Goal: Task Accomplishment & Management: Use online tool/utility

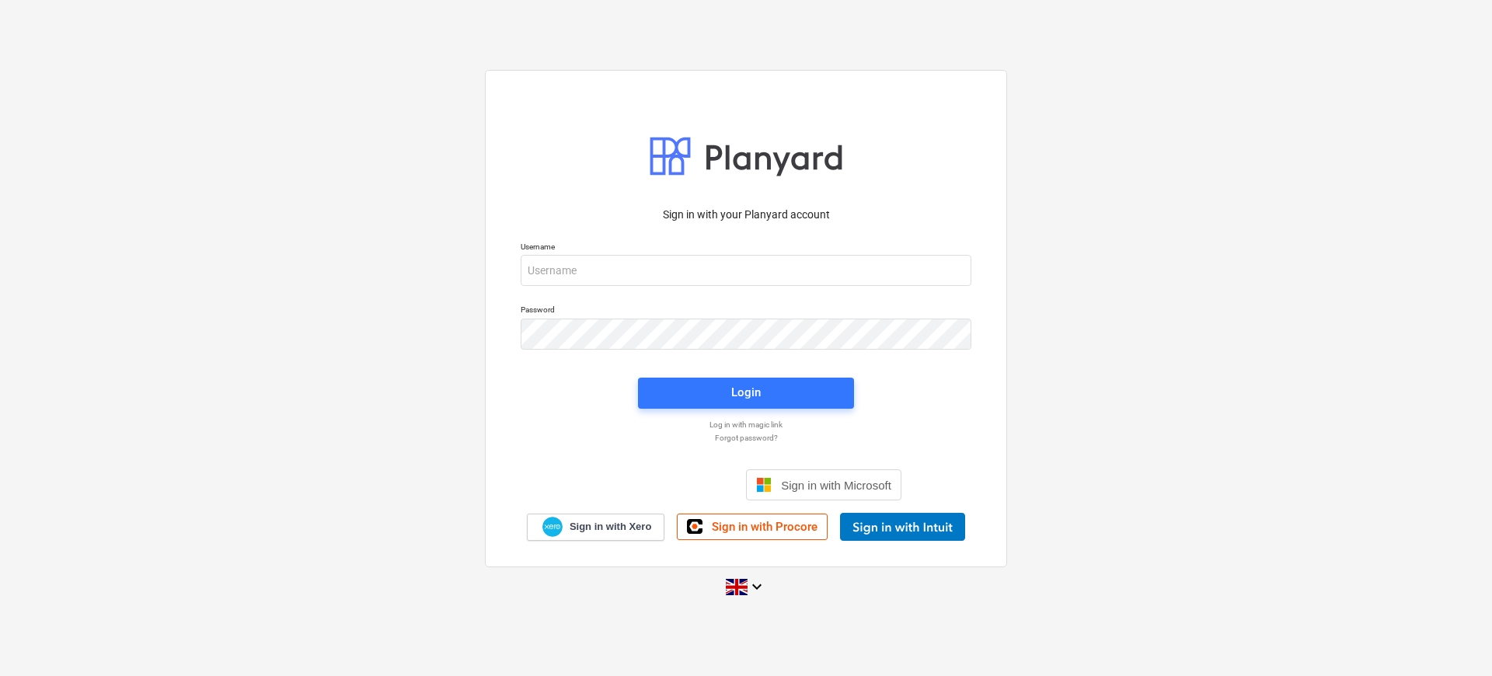
click at [1183, 284] on div "Sign in with your Planyard account Username Password Login Log in with magic li…" at bounding box center [746, 338] width 1492 height 561
click at [620, 261] on input "email" at bounding box center [746, 270] width 451 height 31
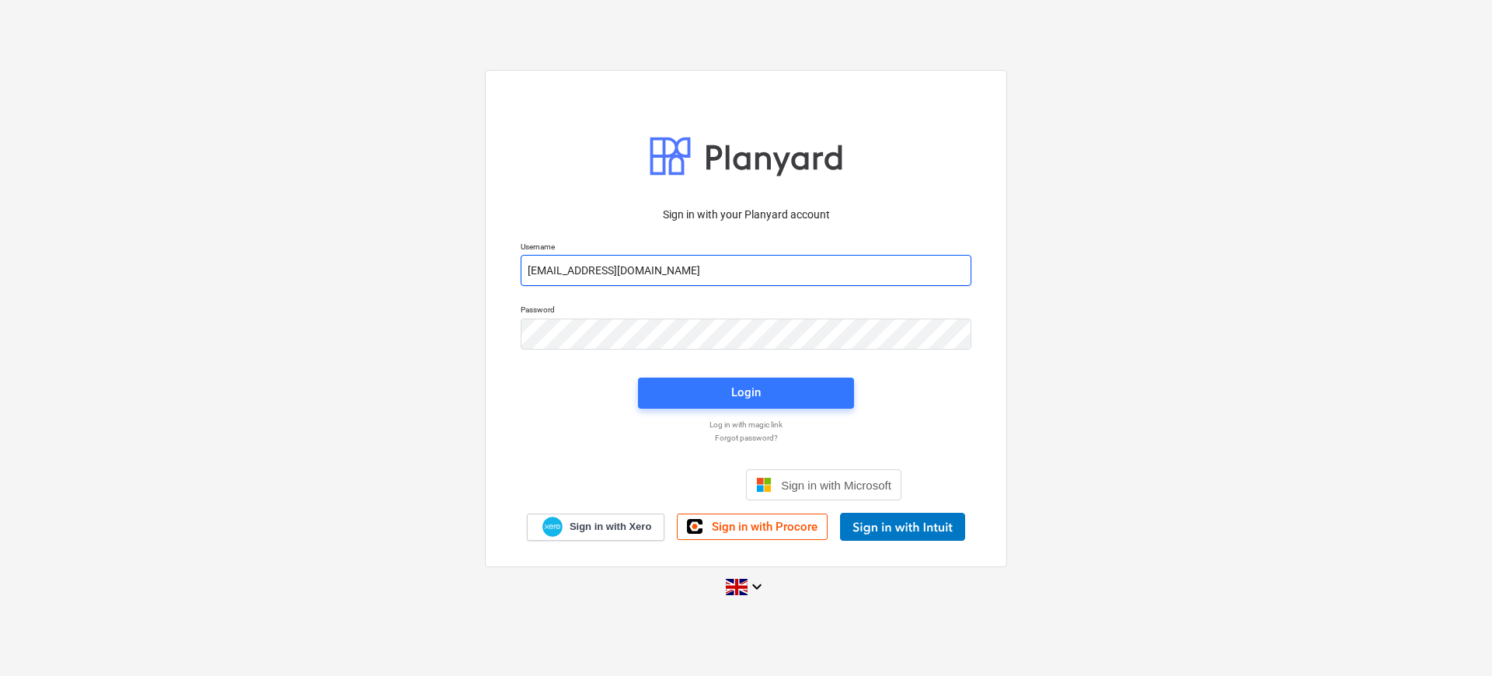
type input "[EMAIL_ADDRESS][DOMAIN_NAME]"
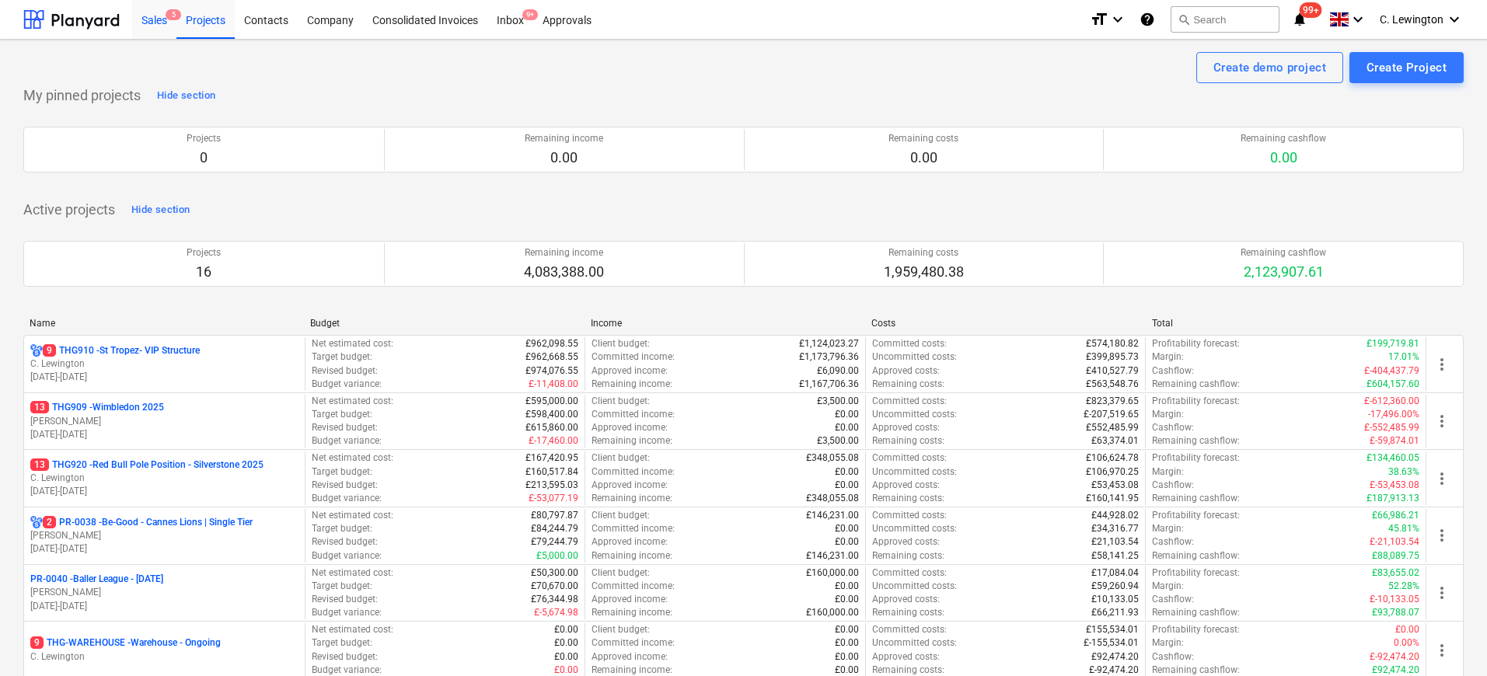
click at [166, 19] on div "Sales 5" at bounding box center [154, 19] width 44 height 40
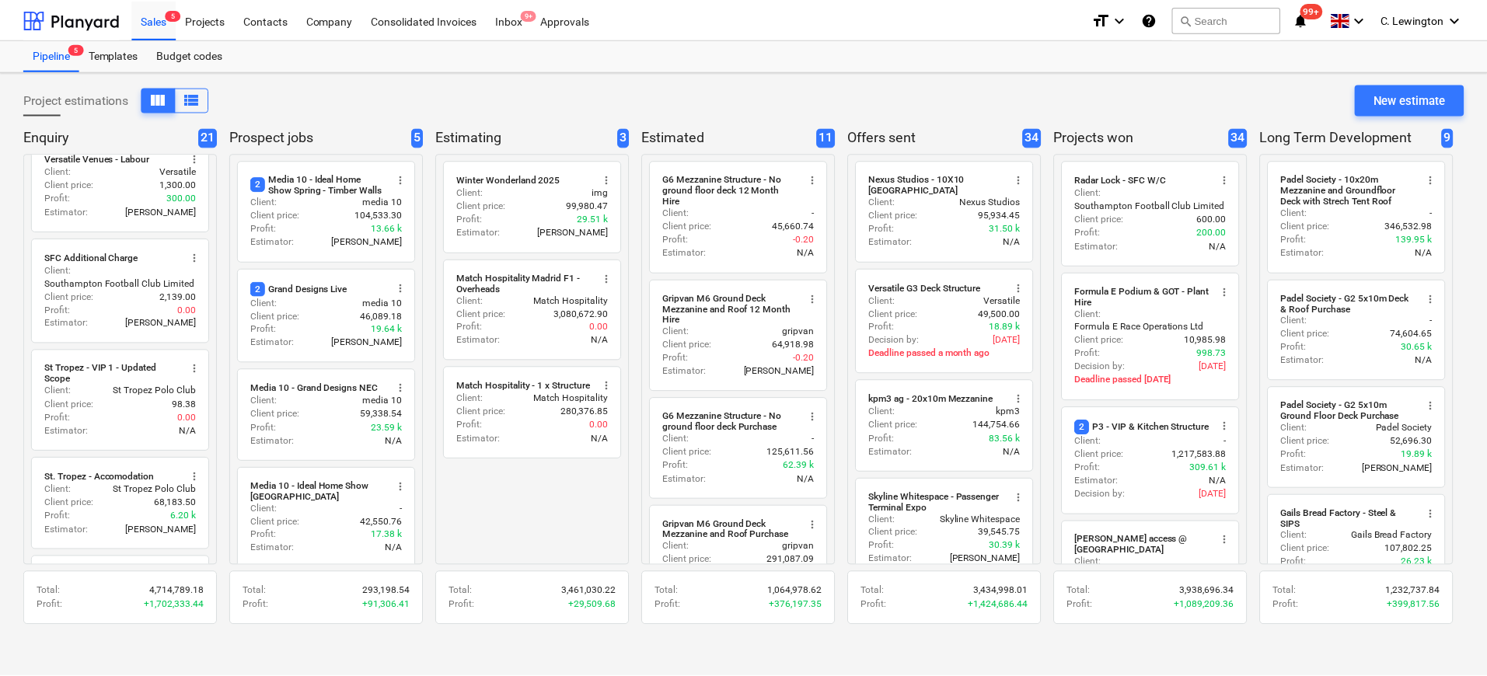
scroll to position [1848, 0]
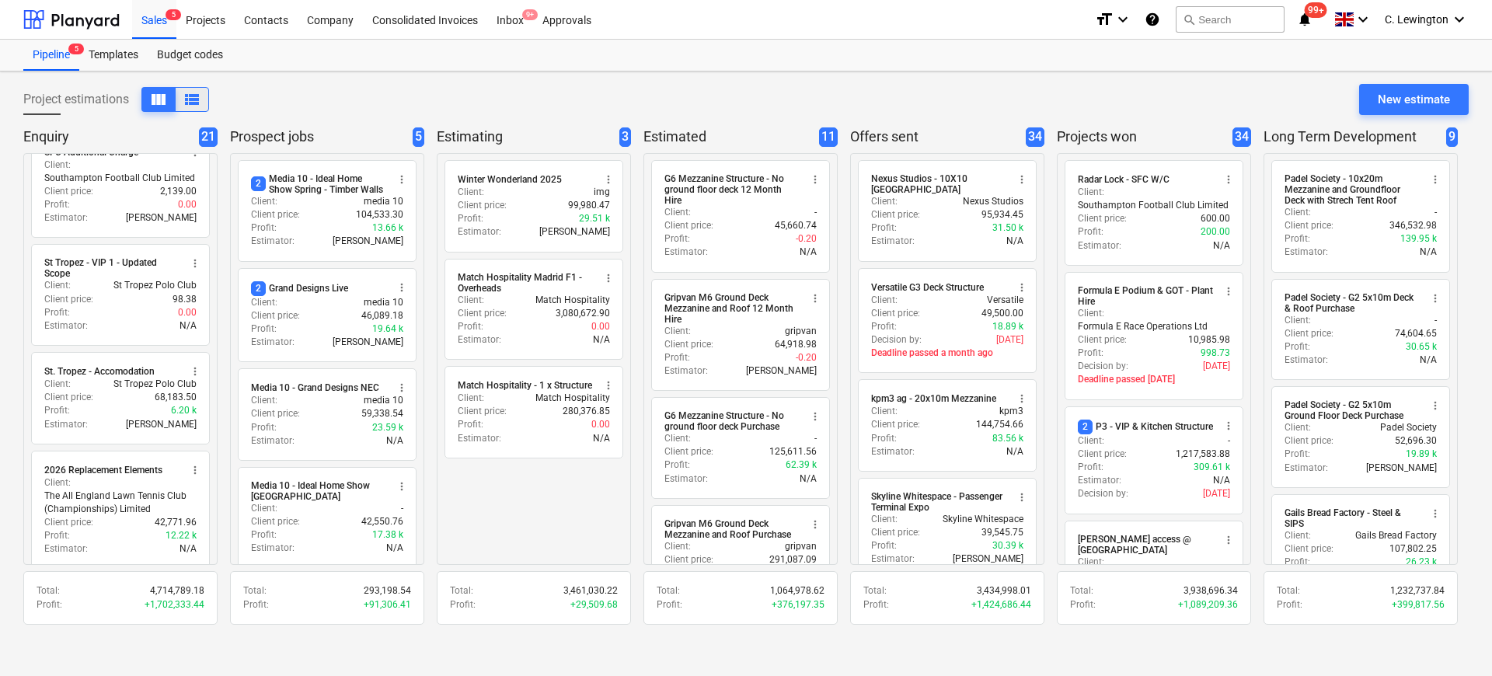
click at [200, 100] on span "view_list" at bounding box center [192, 99] width 19 height 19
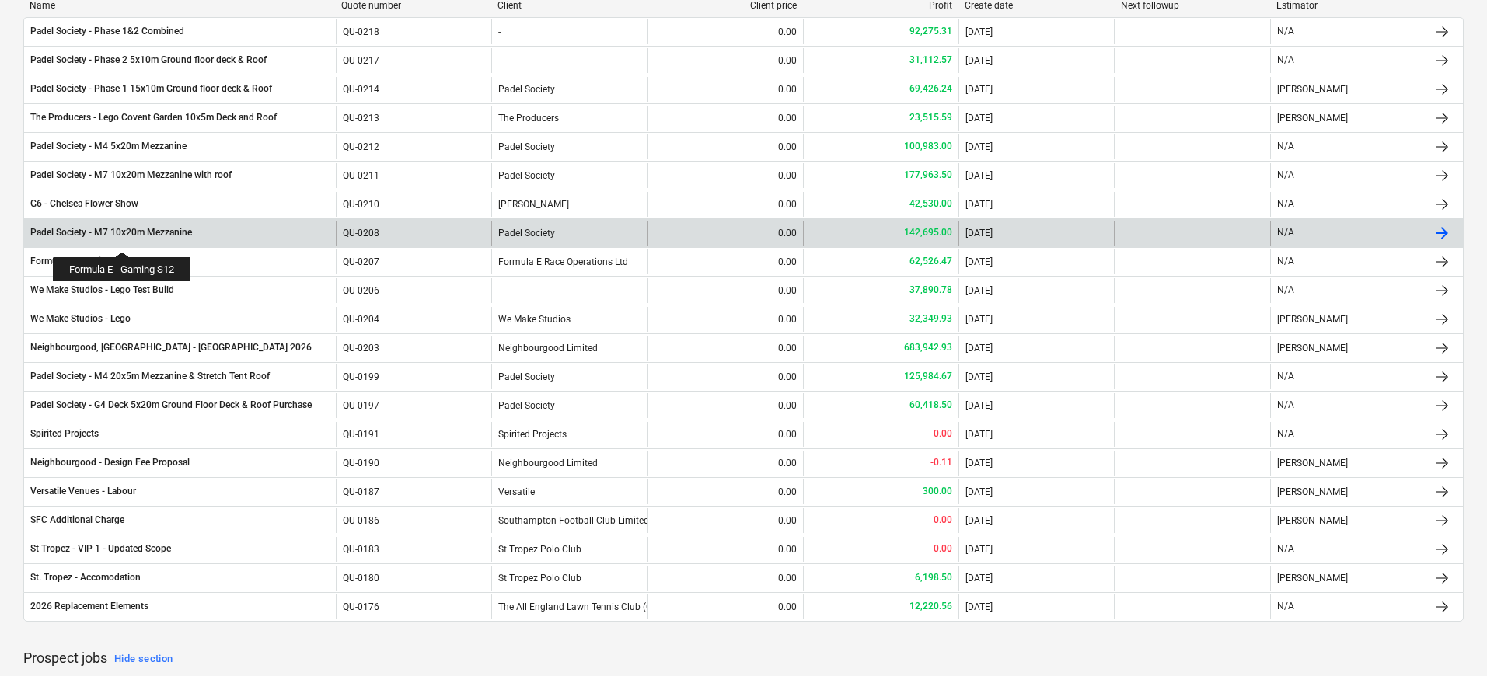
scroll to position [154, 0]
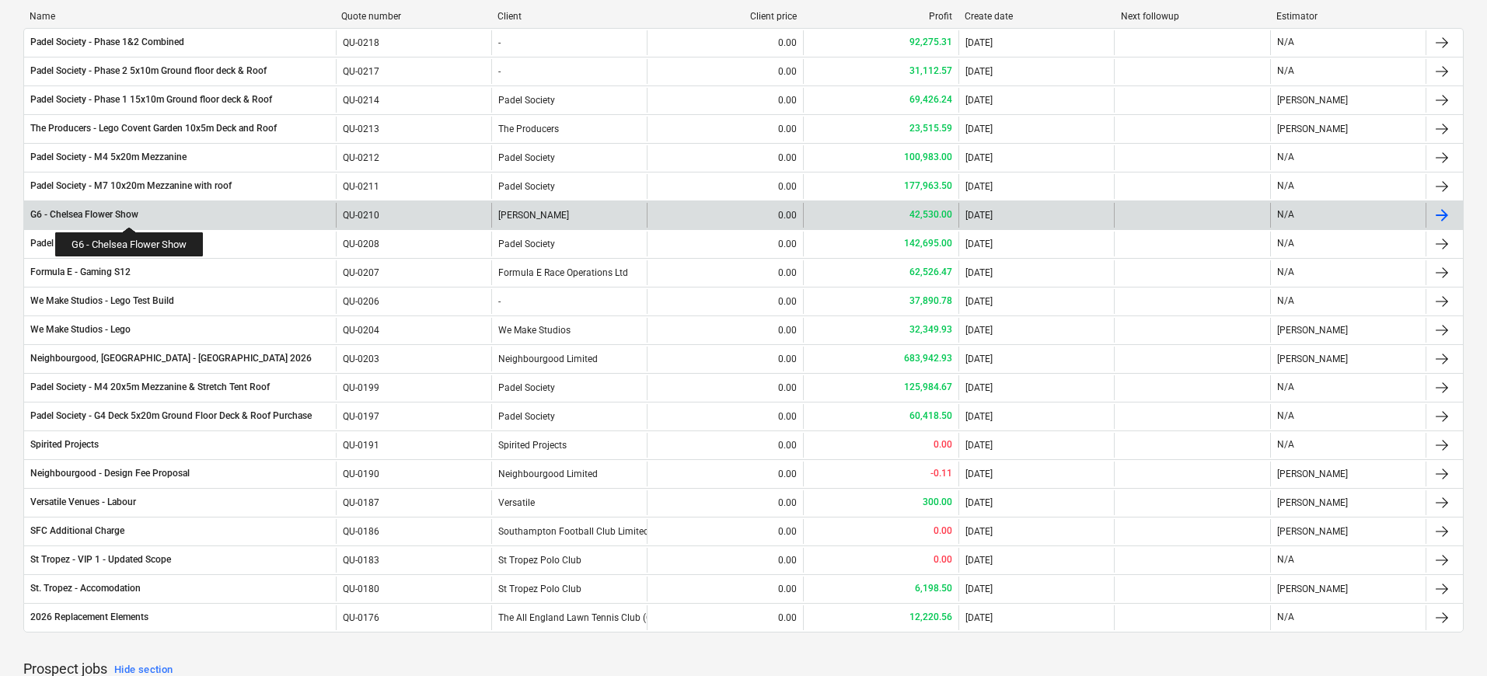
click at [130, 213] on div "G6 - Chelsea Flower Show" at bounding box center [84, 214] width 108 height 13
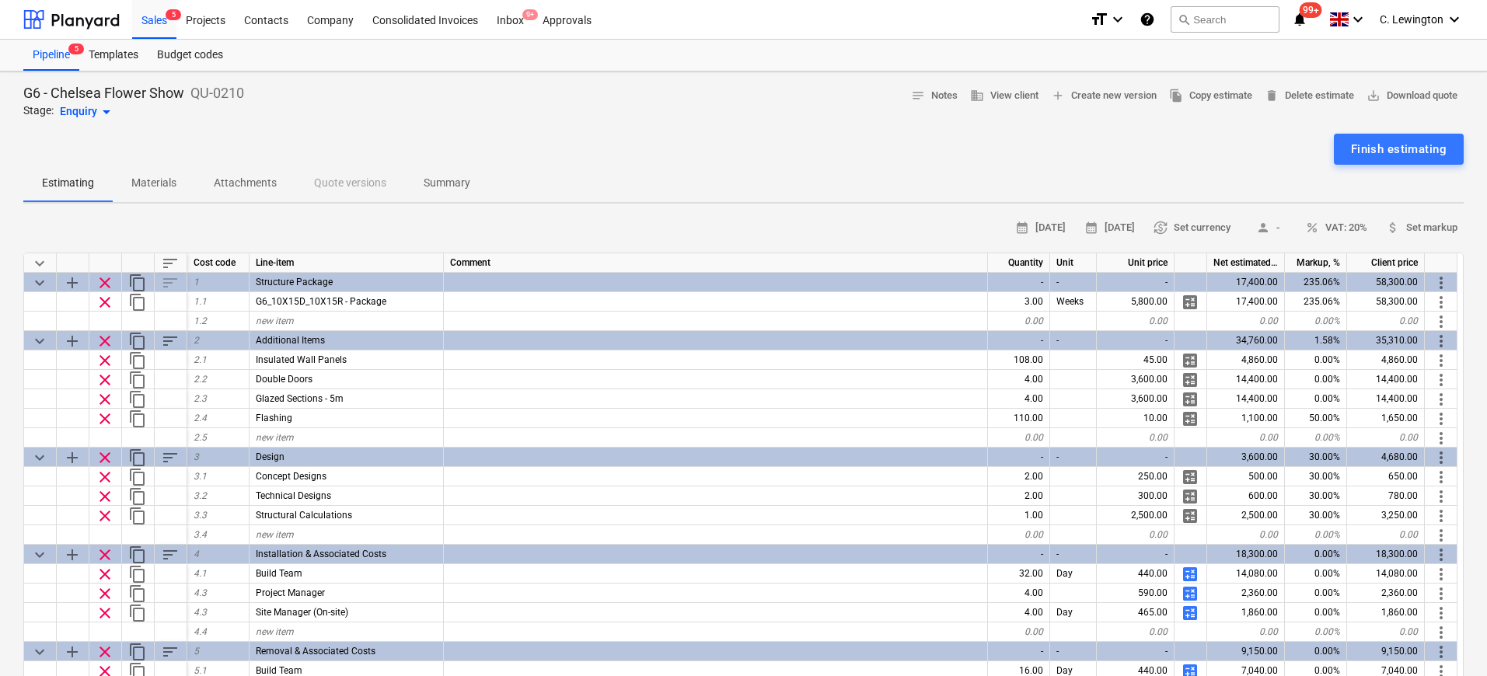
type textarea "x"
